Goal: Find specific page/section: Find specific page/section

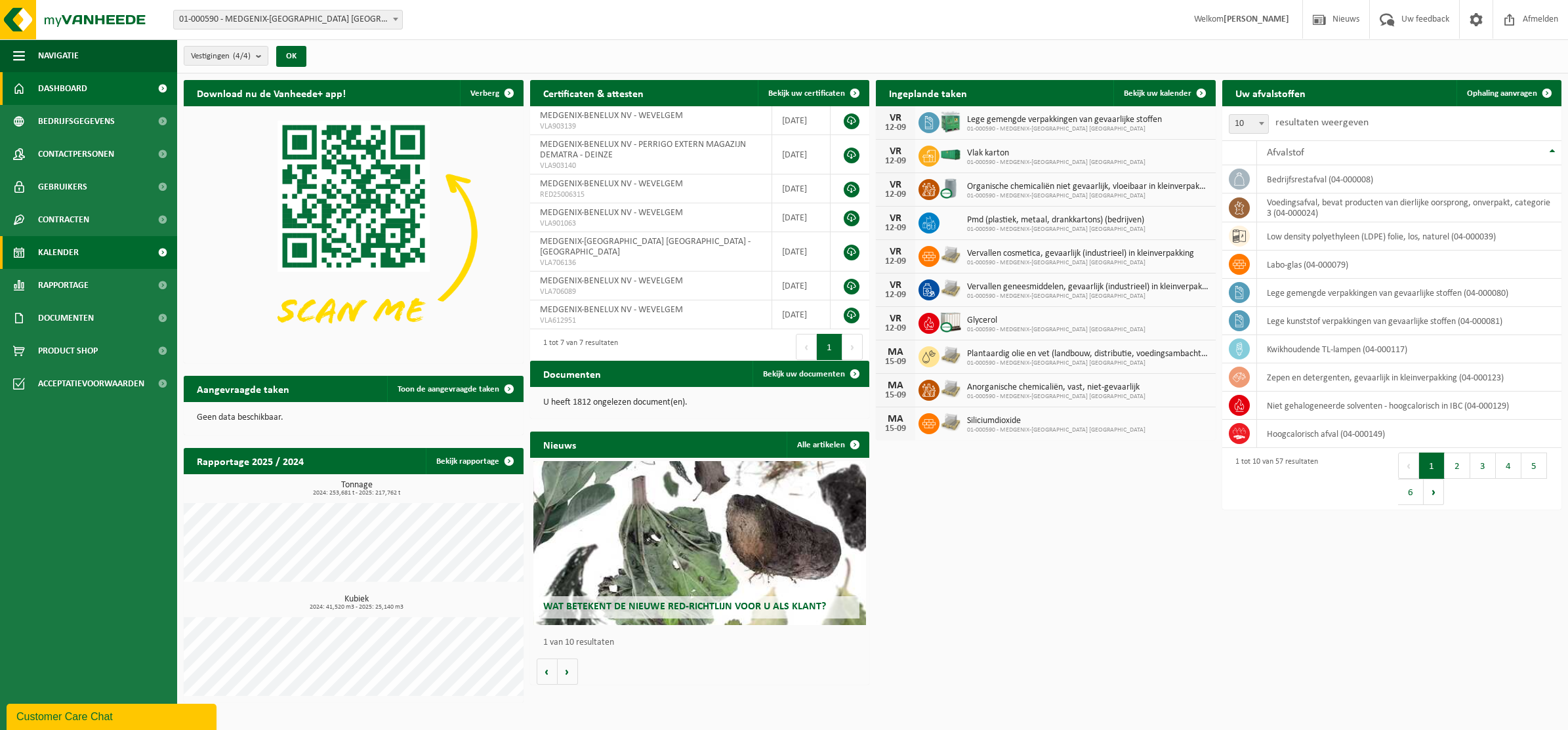
click at [157, 256] on span at bounding box center [162, 252] width 30 height 33
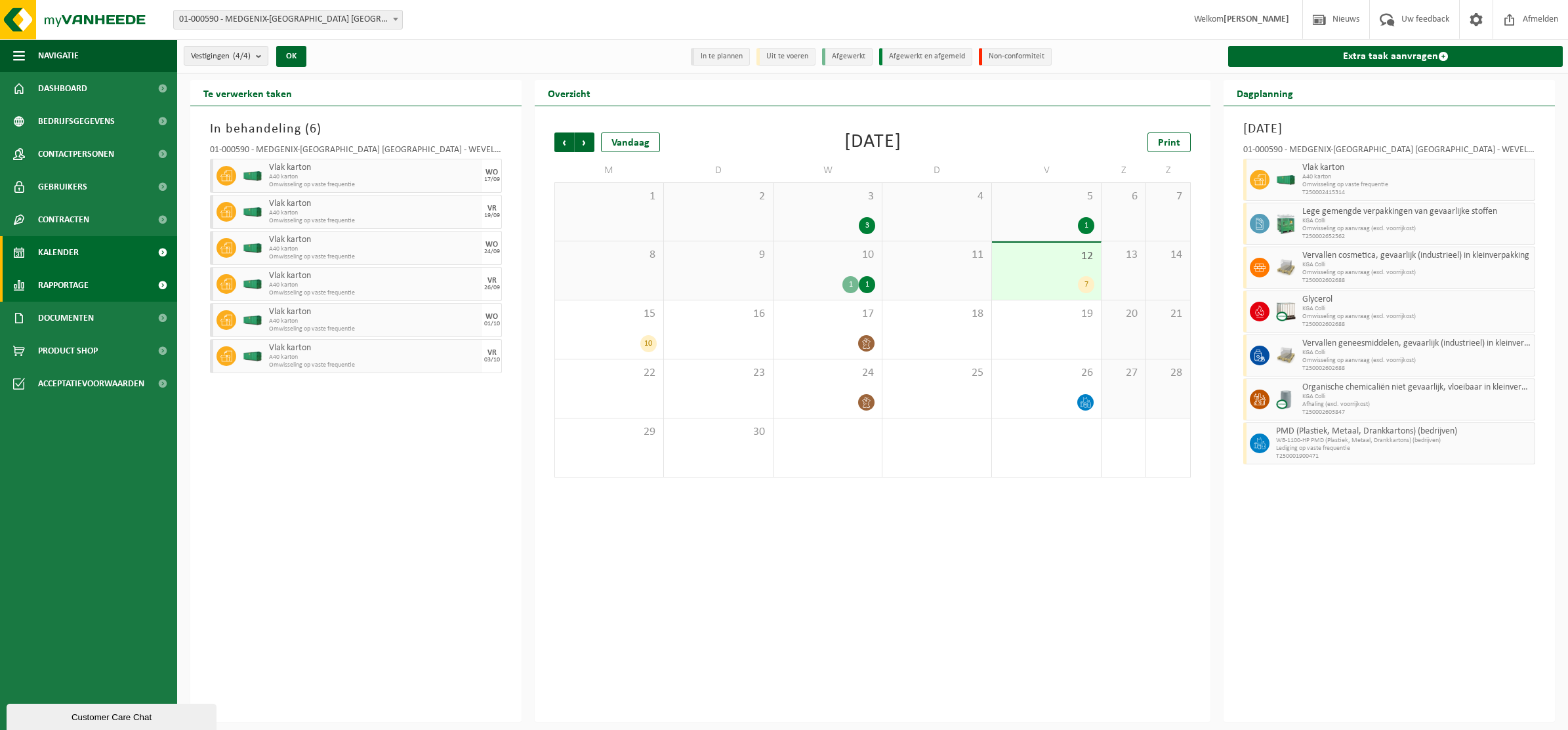
click at [165, 287] on span at bounding box center [162, 285] width 30 height 33
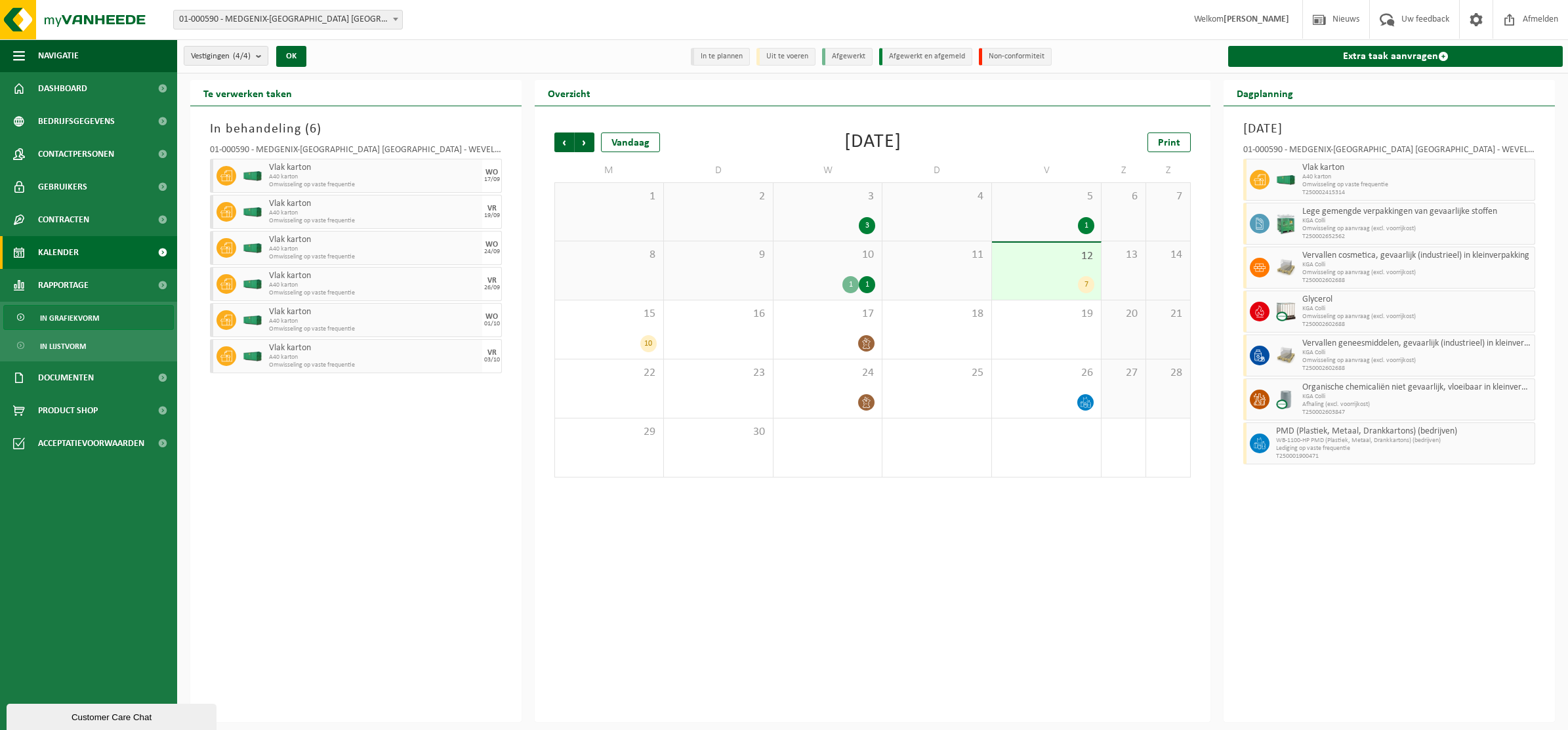
click at [63, 319] on span "In grafiekvorm" at bounding box center [69, 318] width 59 height 25
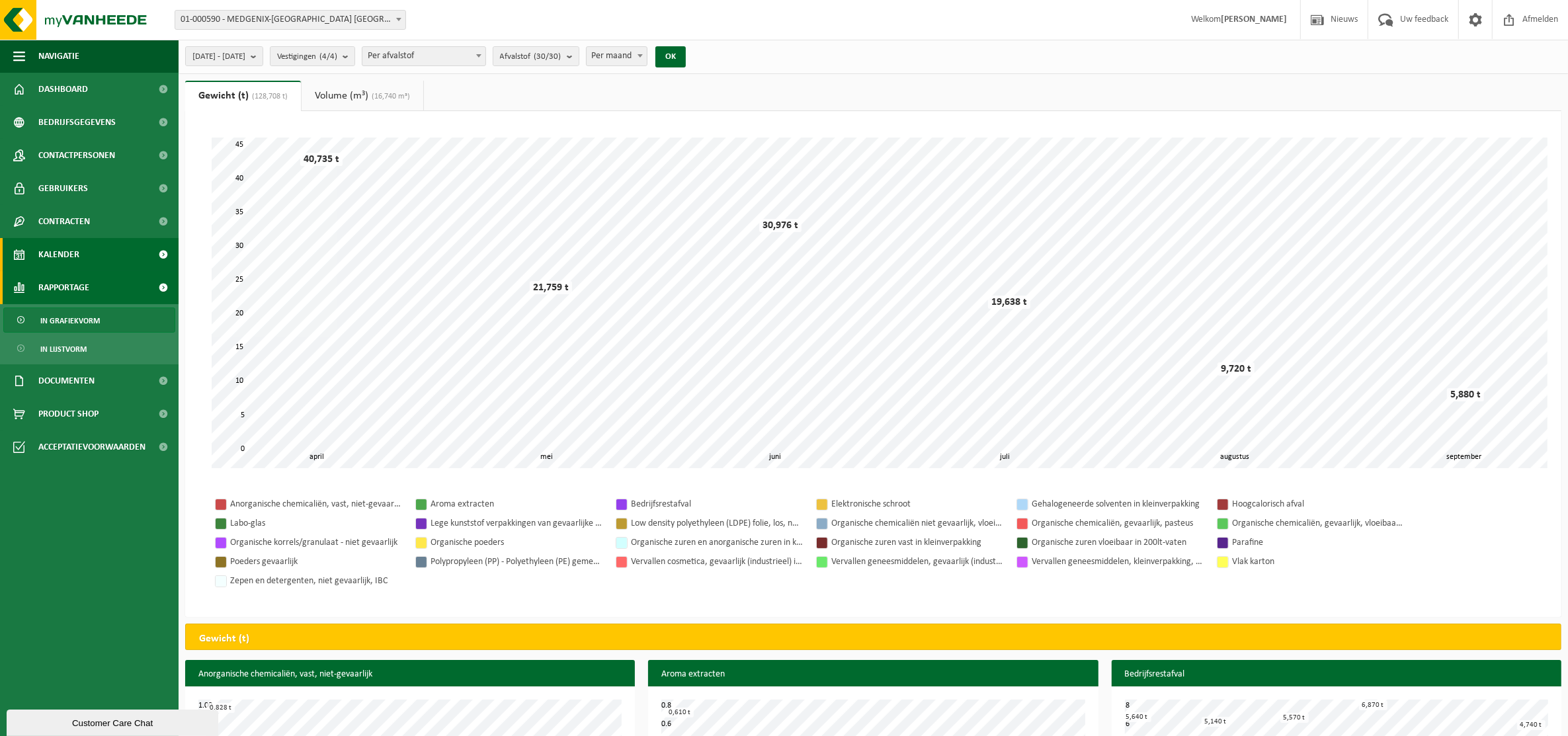
click at [159, 260] on span at bounding box center [164, 254] width 30 height 33
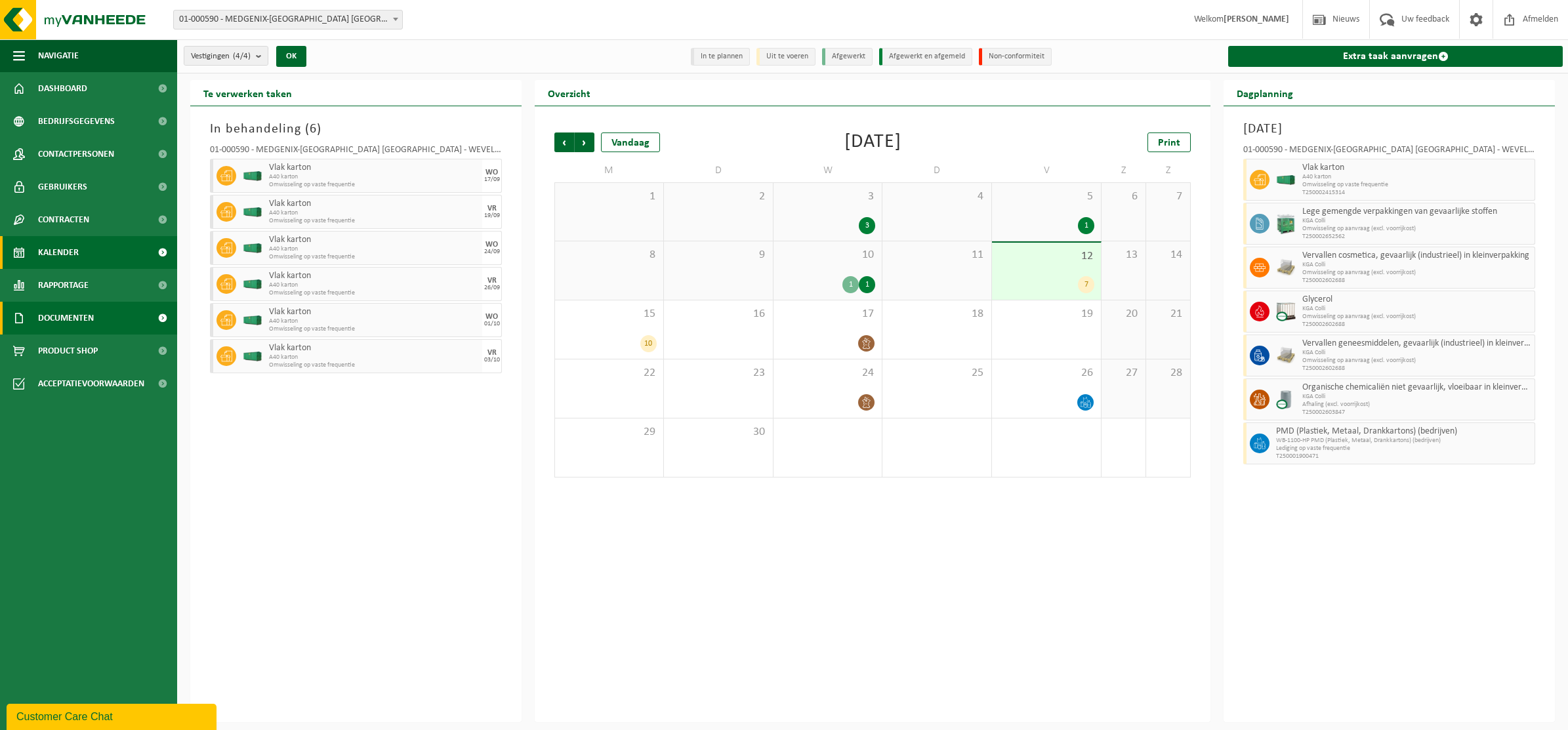
click at [156, 315] on span at bounding box center [162, 318] width 30 height 33
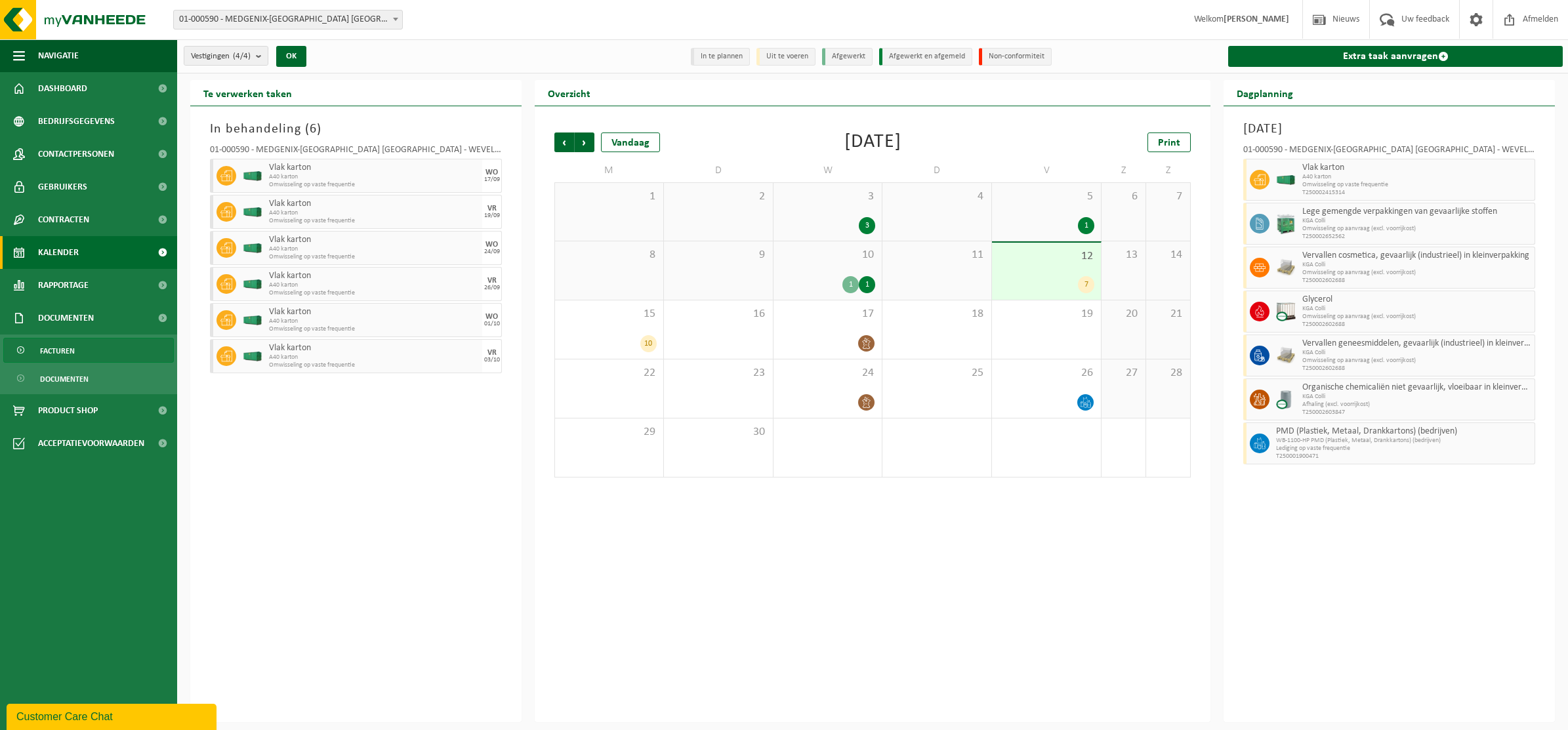
click at [61, 355] on span "Facturen" at bounding box center [57, 350] width 35 height 25
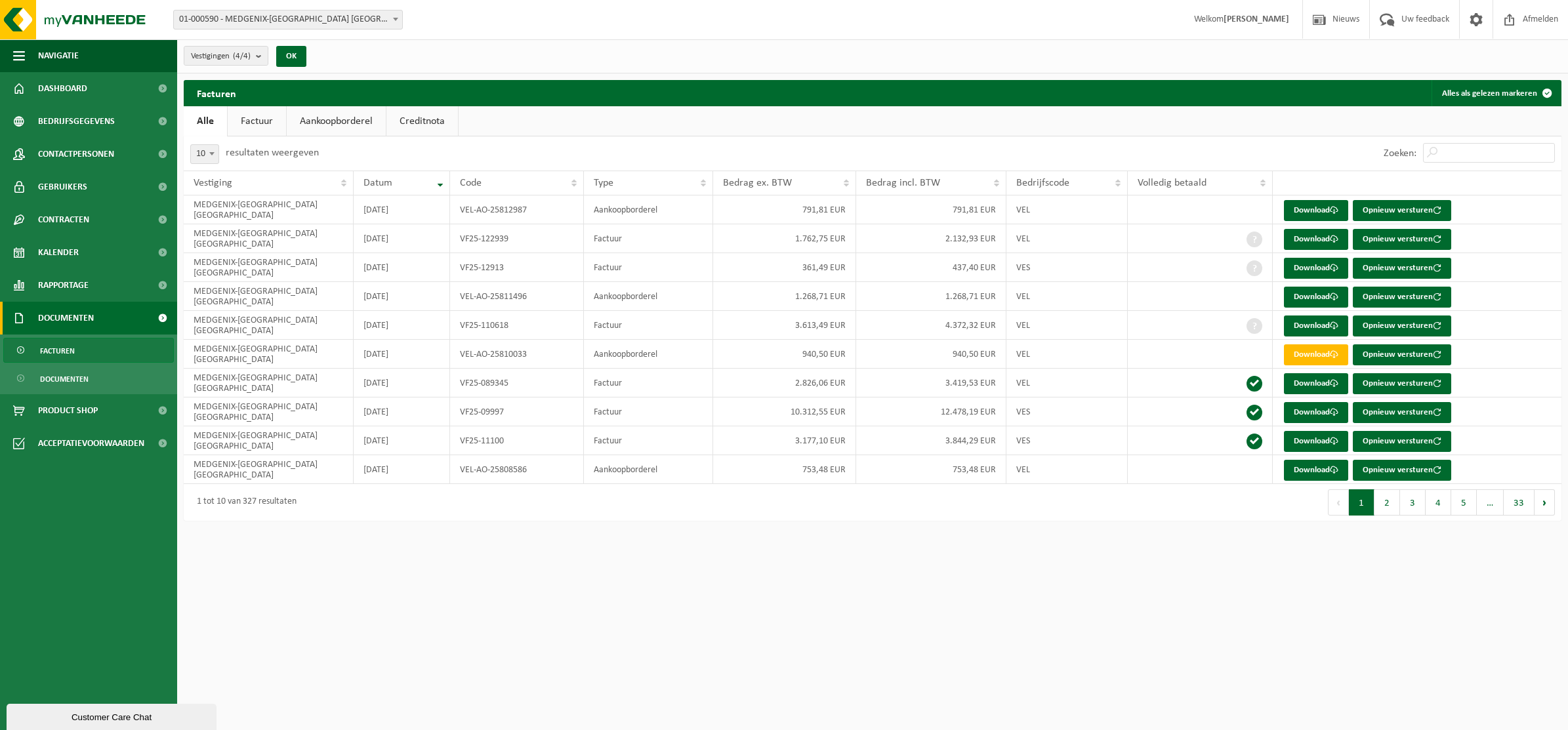
click at [335, 128] on link "Aankoopborderel" at bounding box center [336, 122] width 99 height 31
